Goal: Task Accomplishment & Management: Manage account settings

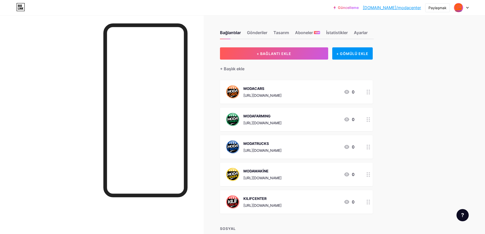
click at [470, 8] on div "Güncelleme [DOMAIN_NAME]/modace... [DOMAIN_NAME]/modacenter Paylaşmak Hesapları…" at bounding box center [242, 7] width 485 height 9
click at [467, 9] on div at bounding box center [461, 7] width 15 height 9
click at [427, 72] on li "Çıkış yap" at bounding box center [436, 72] width 63 height 14
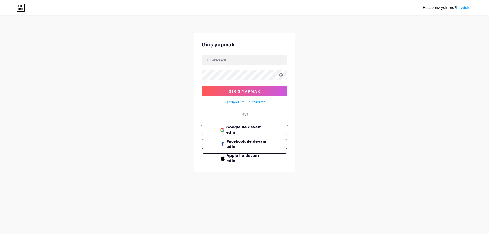
click at [243, 127] on span "Google ile devam edin" at bounding box center [247, 130] width 43 height 11
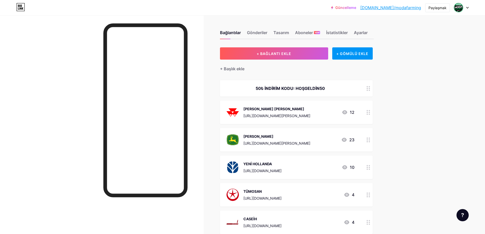
click at [468, 8] on icon at bounding box center [467, 8] width 3 height 2
click at [426, 70] on font "Çıkış yap" at bounding box center [419, 71] width 16 height 4
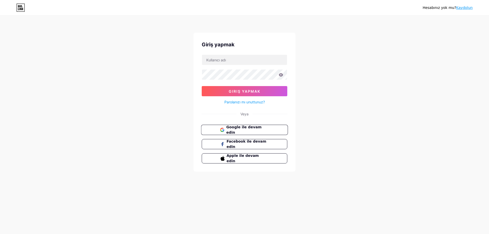
click at [251, 129] on font "Google ile devam edin" at bounding box center [243, 130] width 35 height 10
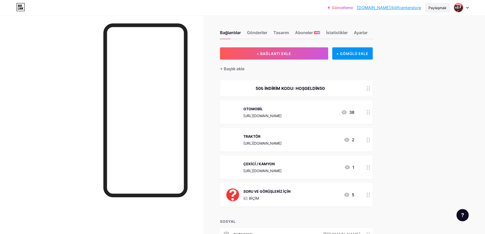
click at [443, 10] on font "Paylaşmak" at bounding box center [438, 8] width 18 height 4
click at [416, 24] on font "Bağlantıyı kopyala" at bounding box center [408, 26] width 37 height 5
click at [403, 25] on font "Bağlantıyı kopyala" at bounding box center [408, 26] width 37 height 5
click at [389, 29] on div "Bağlantıyı kopyala" at bounding box center [412, 26] width 76 height 12
